Goal: Task Accomplishment & Management: Use online tool/utility

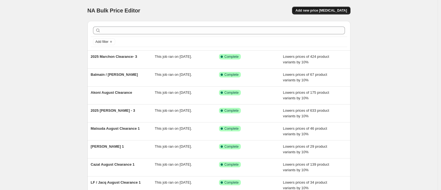
click at [330, 11] on span "Add new price [MEDICAL_DATA]" at bounding box center [320, 10] width 51 height 4
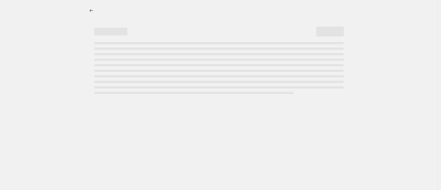
select select "percentage"
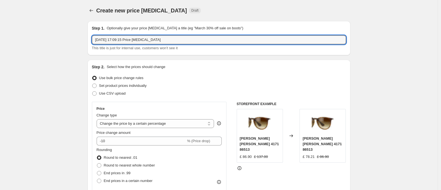
drag, startPoint x: 182, startPoint y: 42, endPoint x: 45, endPoint y: 33, distance: 138.1
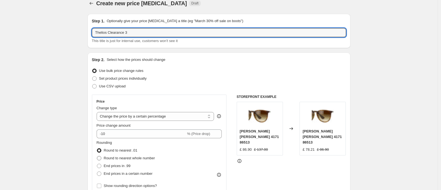
type input "Thelios Clearance 3"
click at [146, 158] on span "Round to nearest whole number" at bounding box center [129, 158] width 51 height 4
click at [97, 156] on input "Round to nearest whole number" at bounding box center [97, 156] width 0 height 0
radio input "true"
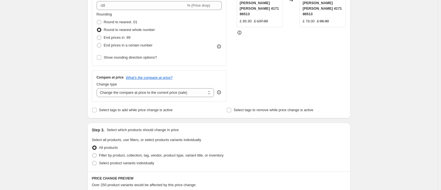
scroll to position [157, 0]
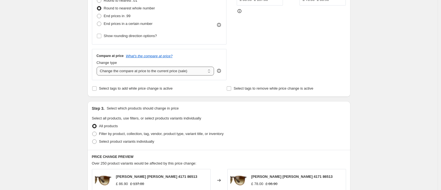
click at [149, 69] on select "Change the compare at price to the current price (sale) Change the compare at p…" at bounding box center [156, 71] width 118 height 9
select select "no_change"
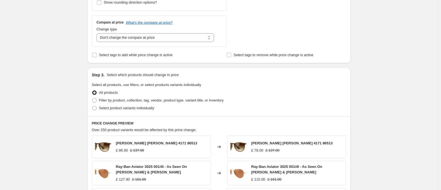
scroll to position [213, 0]
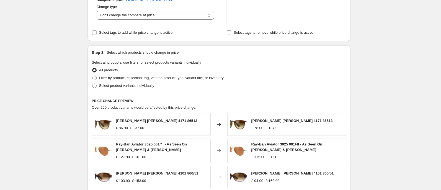
click at [223, 78] on span "Filter by product, collection, tag, vendor, product type, variant title, or inv…" at bounding box center [161, 78] width 125 height 4
click at [92, 76] on input "Filter by product, collection, tag, vendor, product type, variant title, or inv…" at bounding box center [92, 76] width 0 height 0
radio input "true"
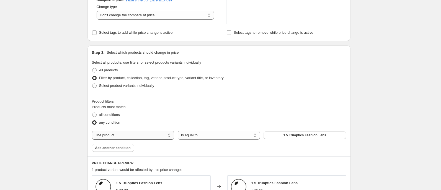
click at [154, 136] on select "The product The product's collection The product's tag The product's vendor The…" at bounding box center [133, 135] width 82 height 9
select select "tag"
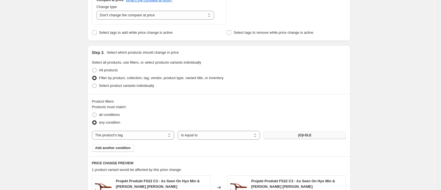
click at [307, 135] on span "(G)I-DLE" at bounding box center [305, 135] width 14 height 4
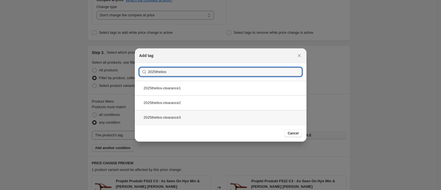
type input "2025thelios"
click at [182, 117] on div "2025thelios-clearance3" at bounding box center [221, 117] width 172 height 15
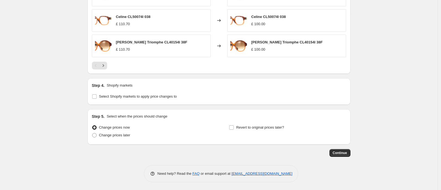
scroll to position [456, 0]
click at [343, 154] on span "Continue" at bounding box center [340, 152] width 14 height 4
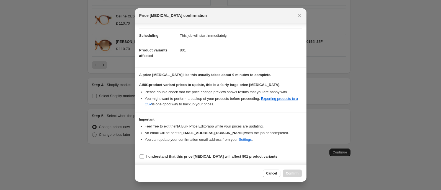
scroll to position [45, 0]
click at [141, 157] on input "I understand that this price [MEDICAL_DATA] will affect 801 product variants" at bounding box center [141, 156] width 4 height 4
checkbox input "true"
click at [293, 172] on span "Confirm" at bounding box center [292, 173] width 13 height 4
type input "Thelios Clearance 3"
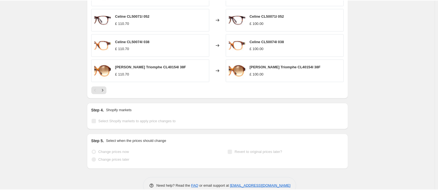
scroll to position [471, 0]
